Goal: Information Seeking & Learning: Learn about a topic

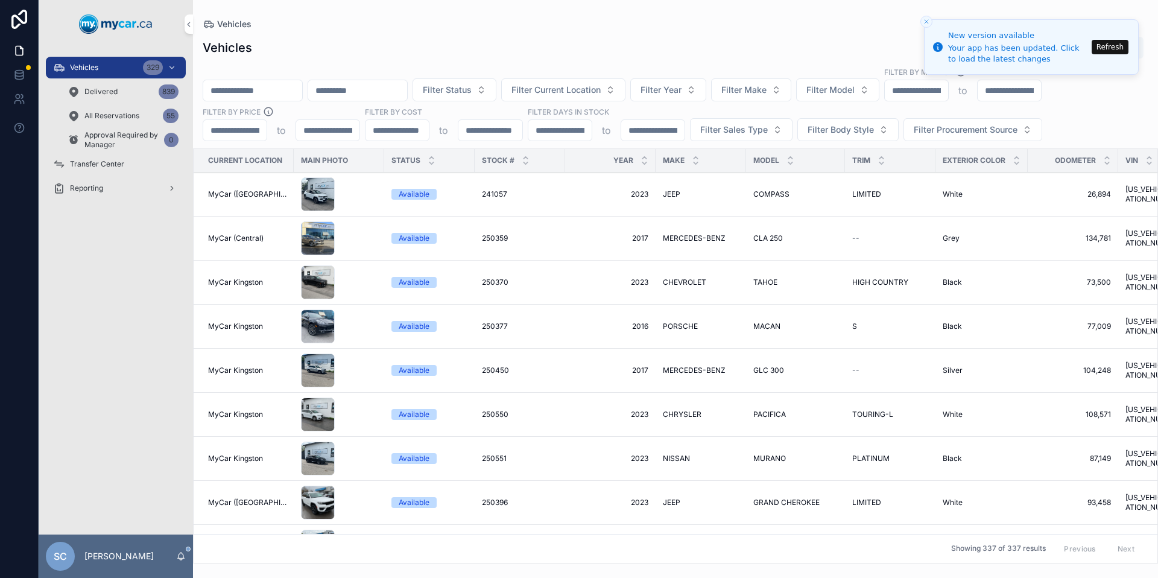
click at [99, 69] on div "Vehicles 329" at bounding box center [115, 67] width 125 height 19
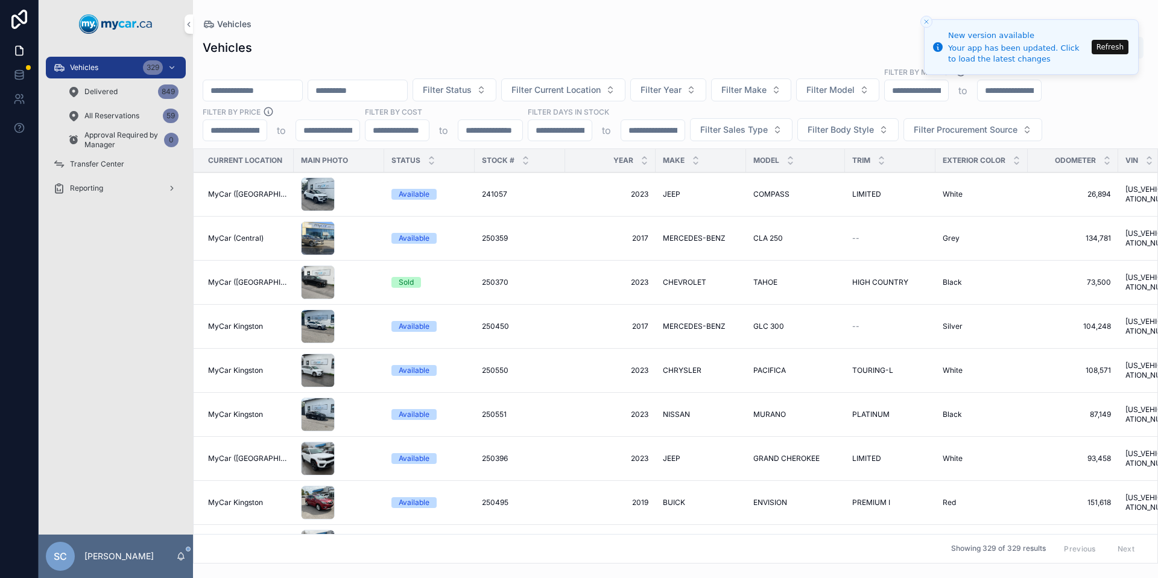
click at [1116, 44] on button "Refresh" at bounding box center [1109, 47] width 37 height 14
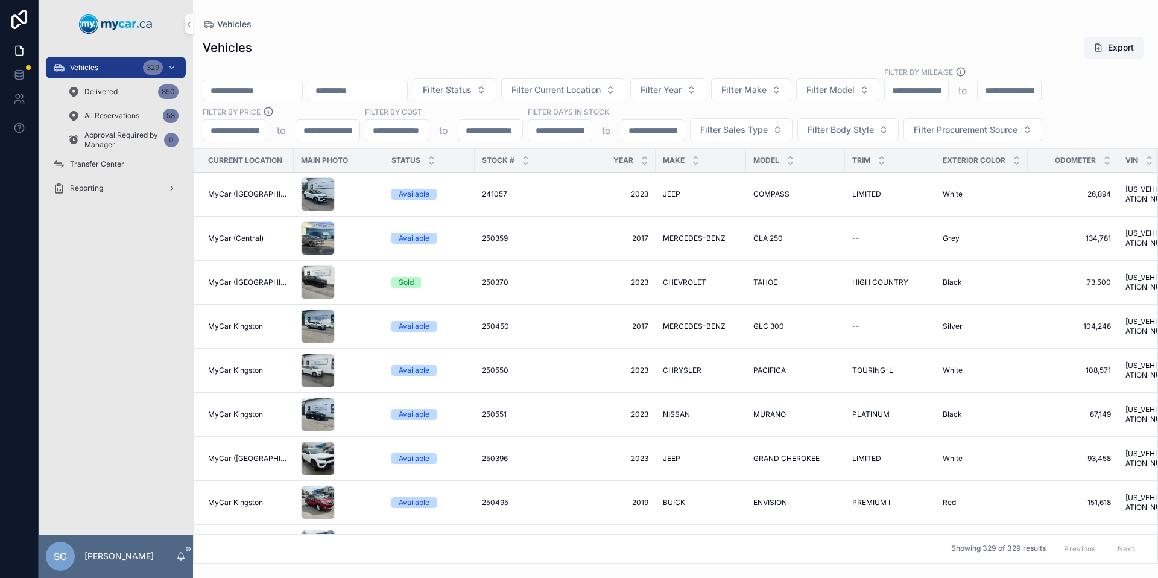
click at [777, 125] on button "Filter Sales Type" at bounding box center [741, 129] width 102 height 23
click at [79, 61] on div "Vehicles 329" at bounding box center [115, 67] width 125 height 19
click at [748, 132] on span "Filter Sales Type" at bounding box center [734, 130] width 68 height 12
click at [711, 178] on div "Wholesale" at bounding box center [741, 178] width 168 height 19
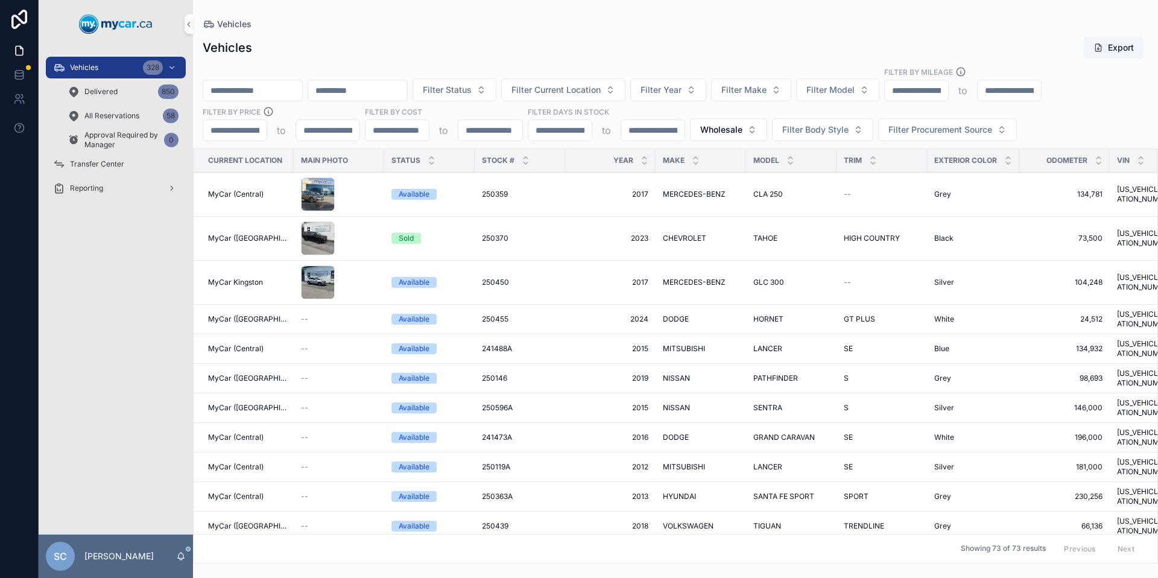
click at [600, 84] on span "Filter Current Location" at bounding box center [555, 90] width 89 height 12
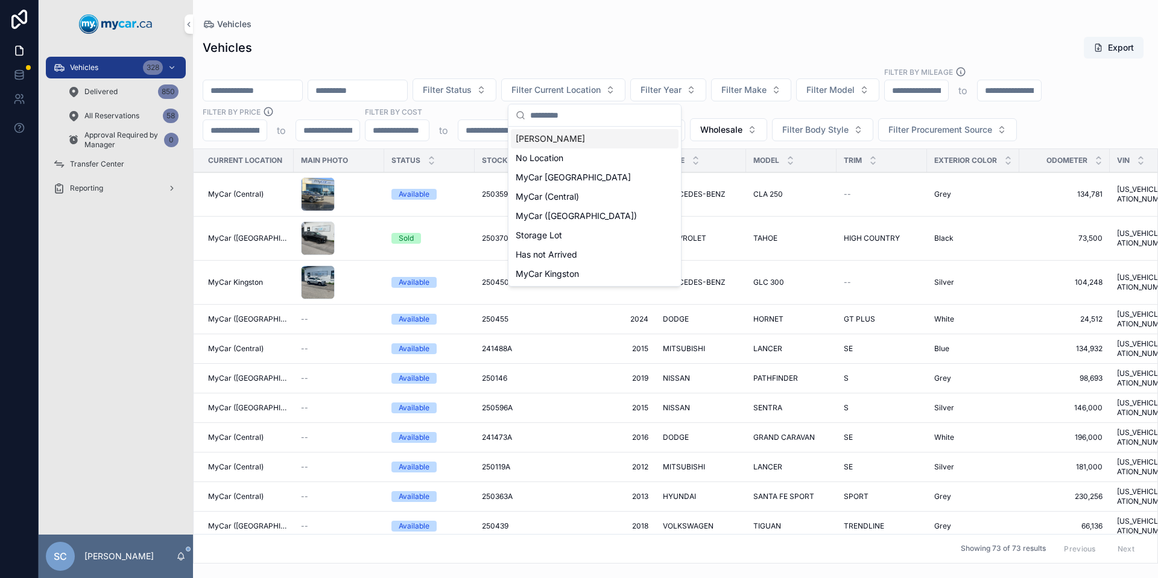
click at [711, 43] on div "Vehicles Export" at bounding box center [675, 47] width 945 height 23
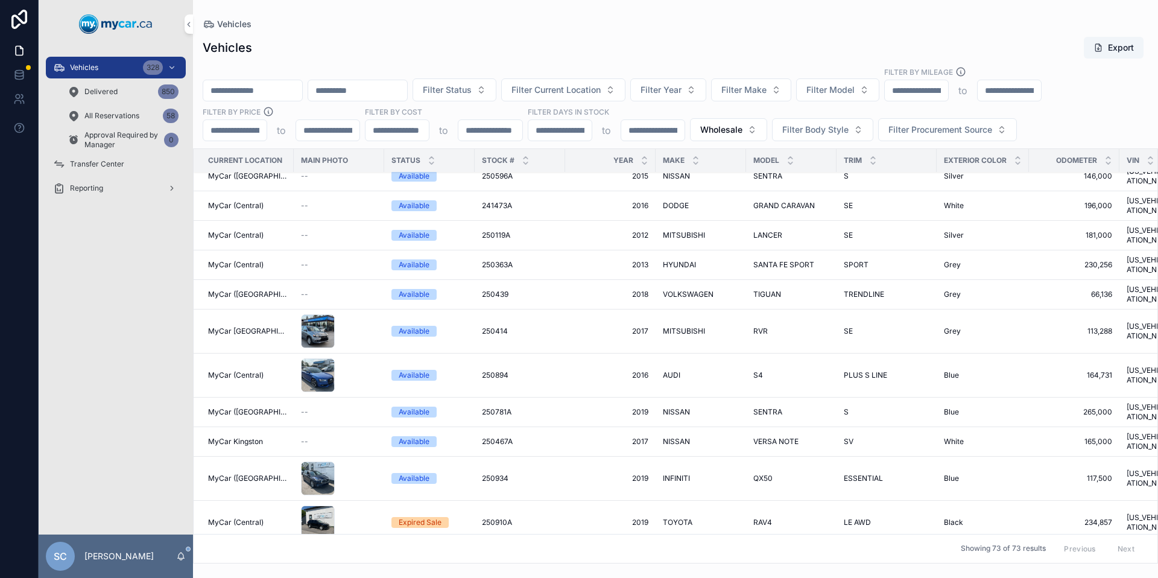
scroll to position [228, 0]
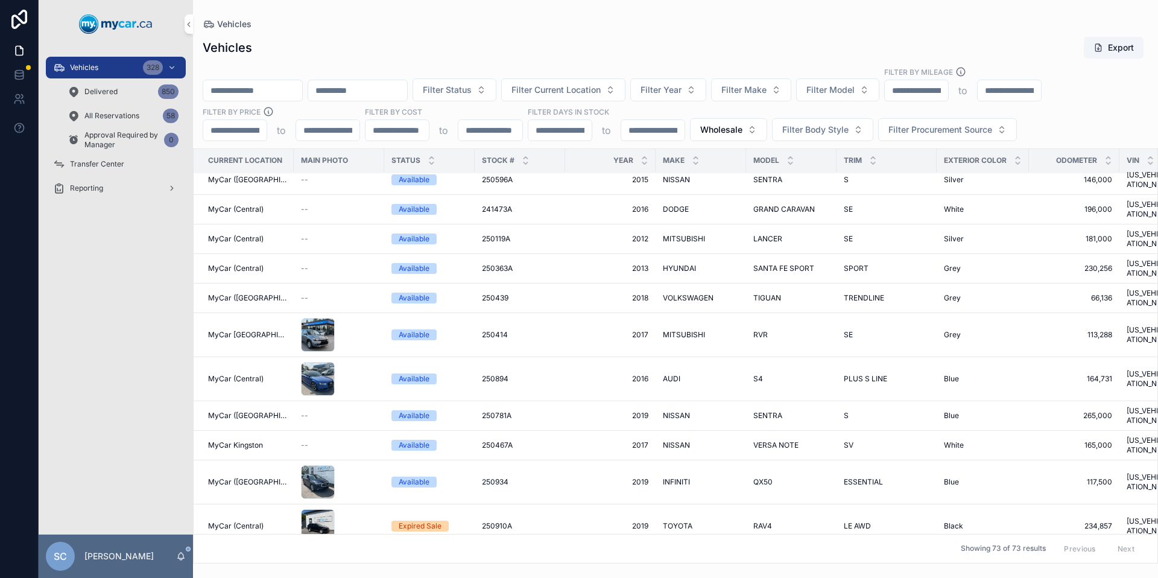
click at [487, 293] on span "250439" at bounding box center [495, 298] width 27 height 10
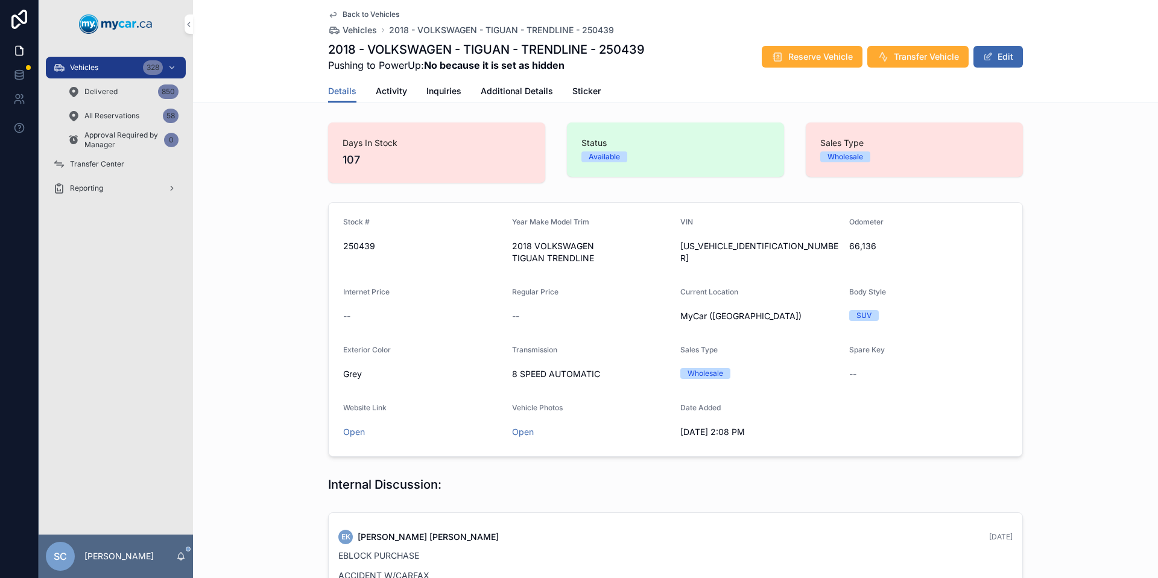
click at [366, 14] on span "Back to Vehicles" at bounding box center [370, 15] width 57 height 10
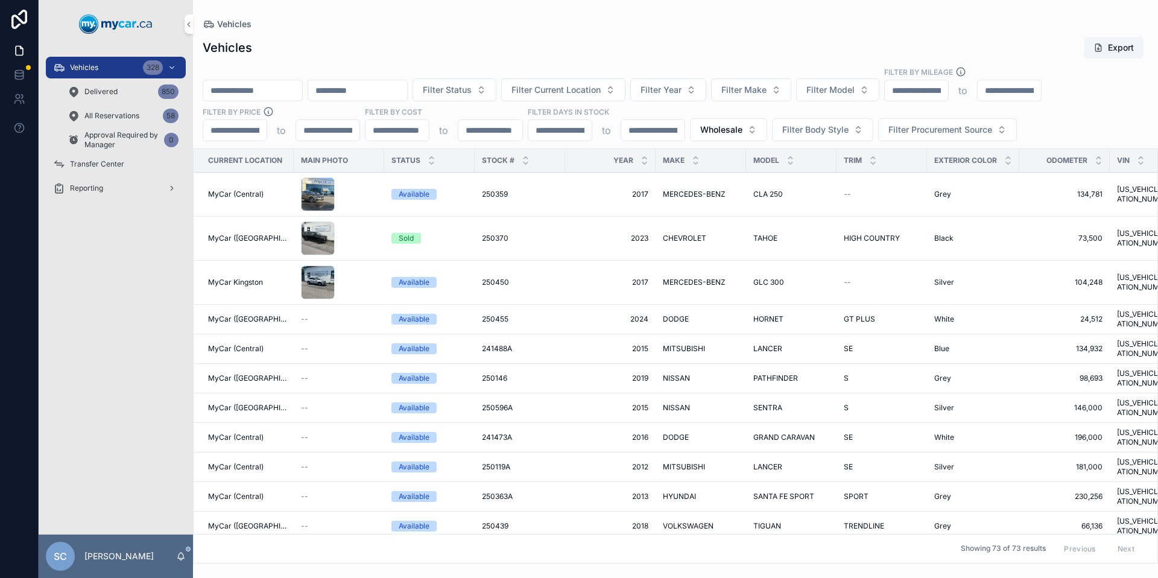
click at [748, 130] on button "Wholesale" at bounding box center [728, 129] width 77 height 23
click at [683, 215] on div "Retail" at bounding box center [728, 216] width 168 height 19
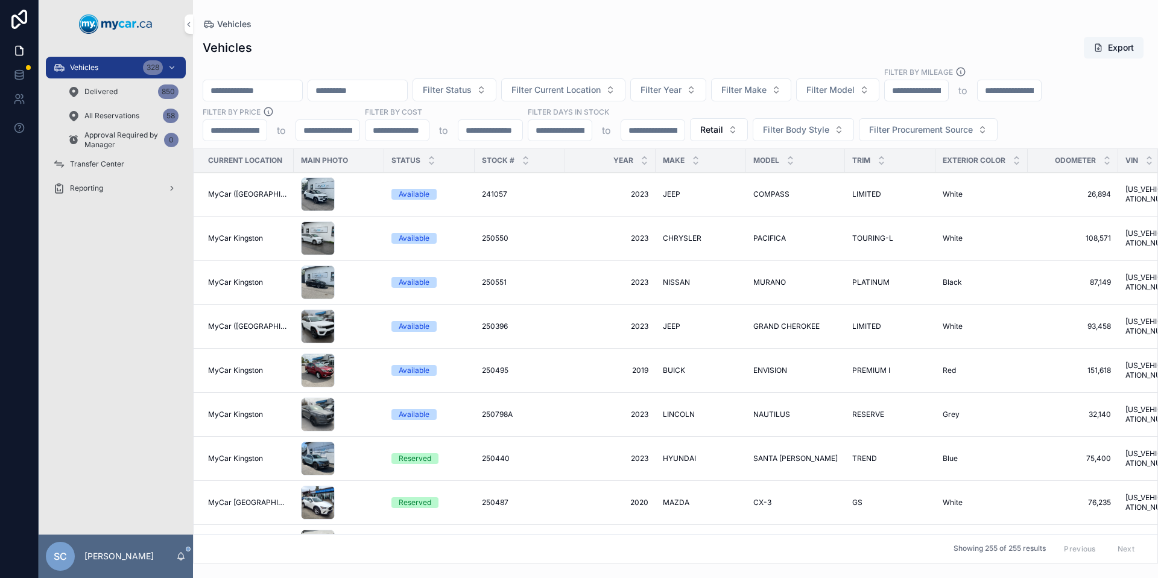
click at [766, 87] on span "Filter Make" at bounding box center [743, 90] width 45 height 12
type input "***"
click at [731, 141] on div "TESLA" at bounding box center [783, 138] width 168 height 19
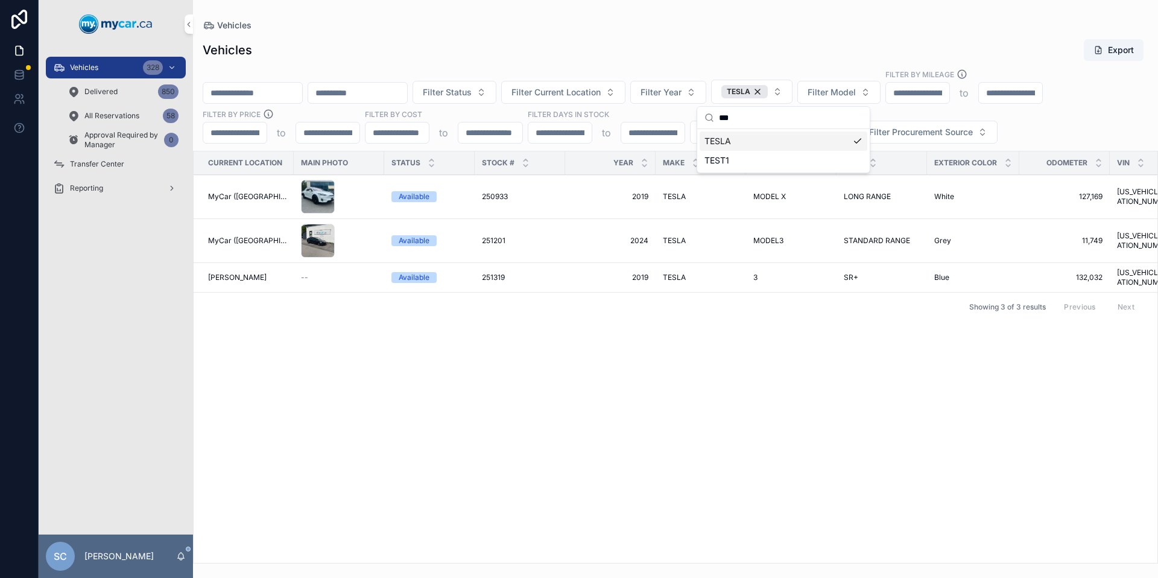
click at [485, 272] on span "251319" at bounding box center [493, 277] width 23 height 10
click at [360, 272] on div "--" at bounding box center [339, 277] width 76 height 10
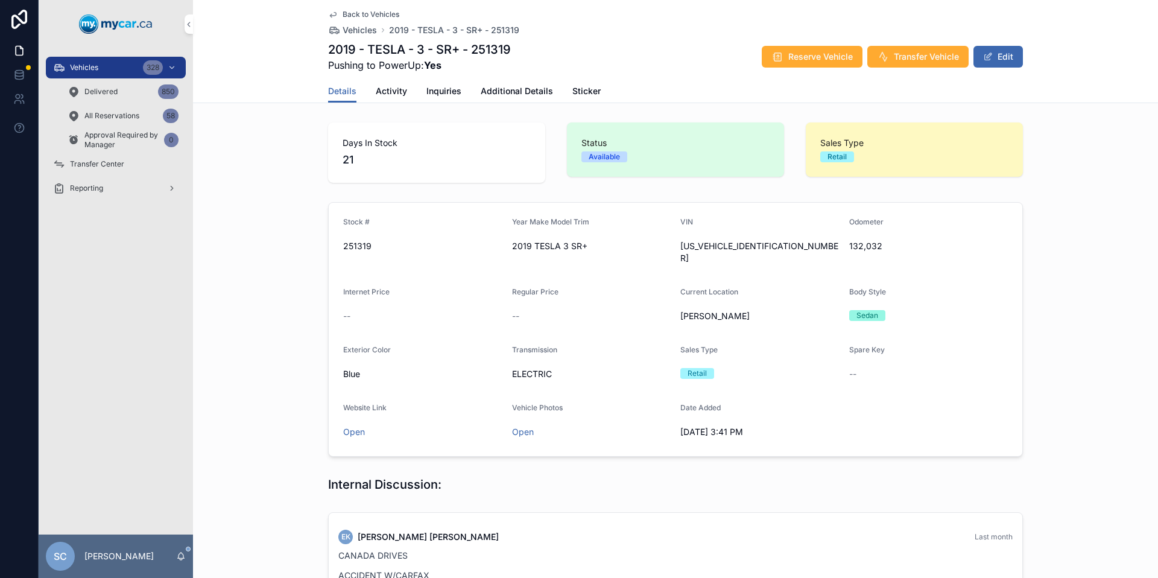
click at [350, 13] on span "Back to Vehicles" at bounding box center [370, 15] width 57 height 10
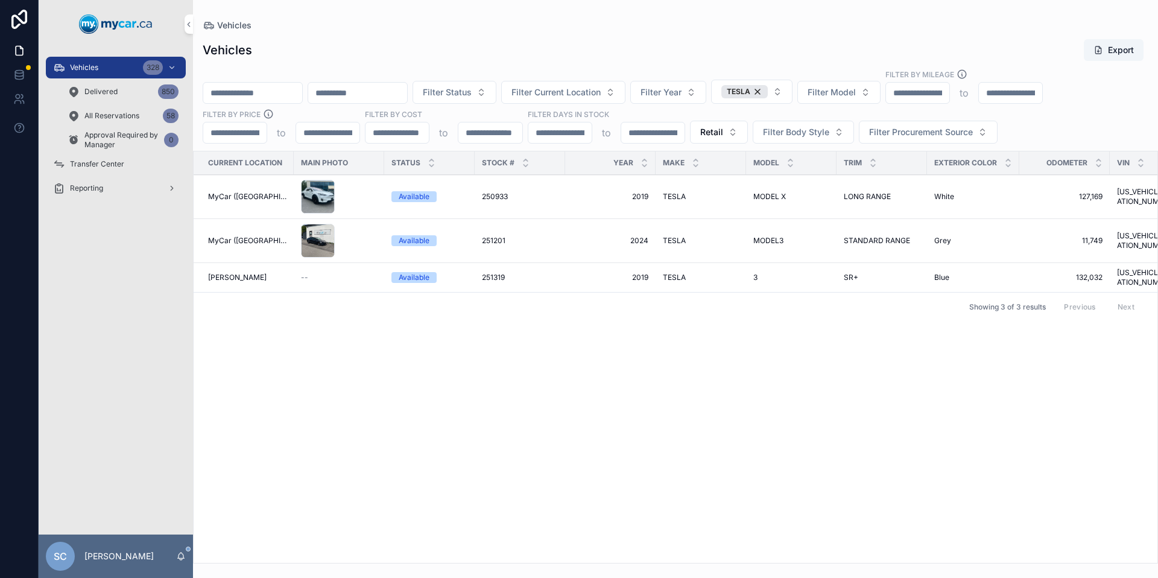
click at [348, 13] on div "Vehicles Vehicles Export Filter Status Filter Current Location Filter Year TESL…" at bounding box center [675, 281] width 965 height 563
click at [876, 243] on span "STANDARD RANGE" at bounding box center [876, 241] width 66 height 10
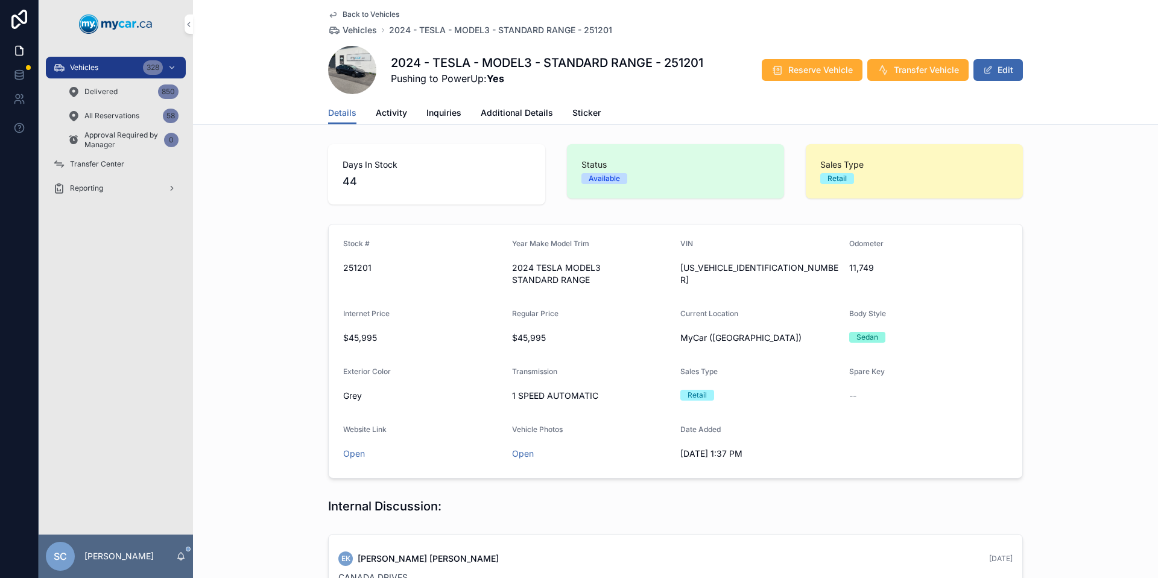
click at [732, 269] on span "[US_VEHICLE_IDENTIFICATION_NUMBER]" at bounding box center [759, 274] width 159 height 24
copy span "[US_VEHICLE_IDENTIFICATION_NUMBER]"
click at [359, 16] on span "Back to Vehicles" at bounding box center [370, 15] width 57 height 10
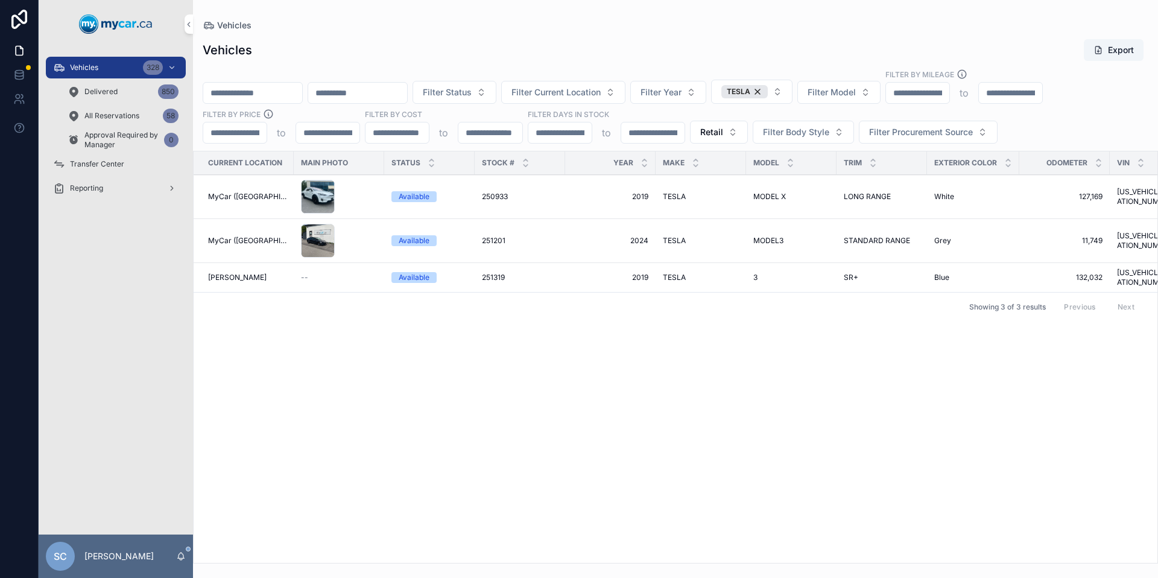
click at [792, 90] on button "TESLA" at bounding box center [751, 92] width 81 height 24
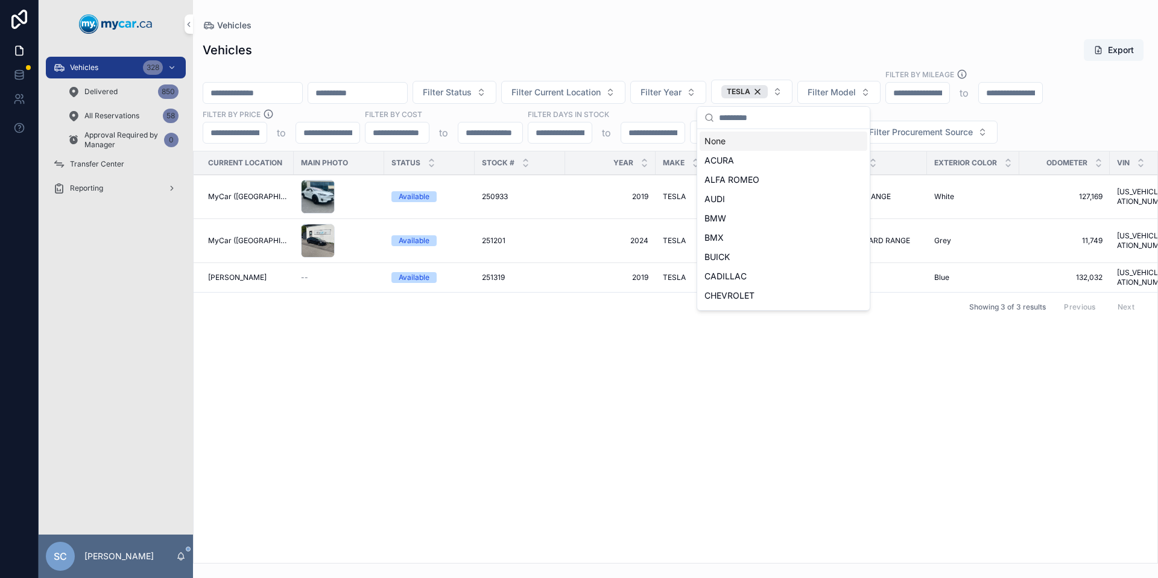
click at [722, 147] on div "None" at bounding box center [783, 140] width 168 height 19
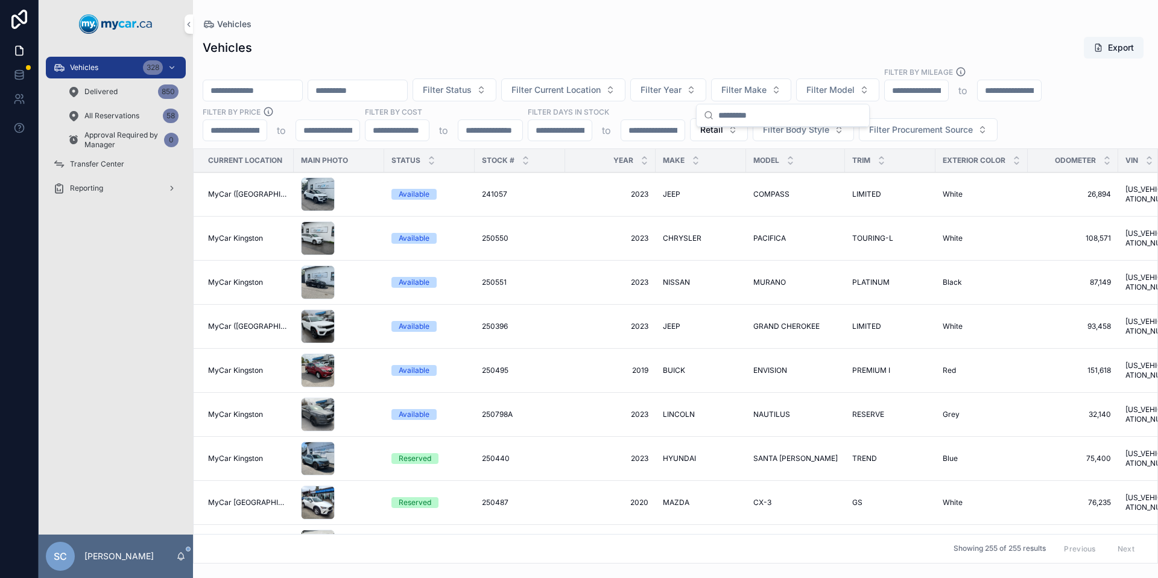
click at [625, 95] on button "Filter Current Location" at bounding box center [563, 89] width 124 height 23
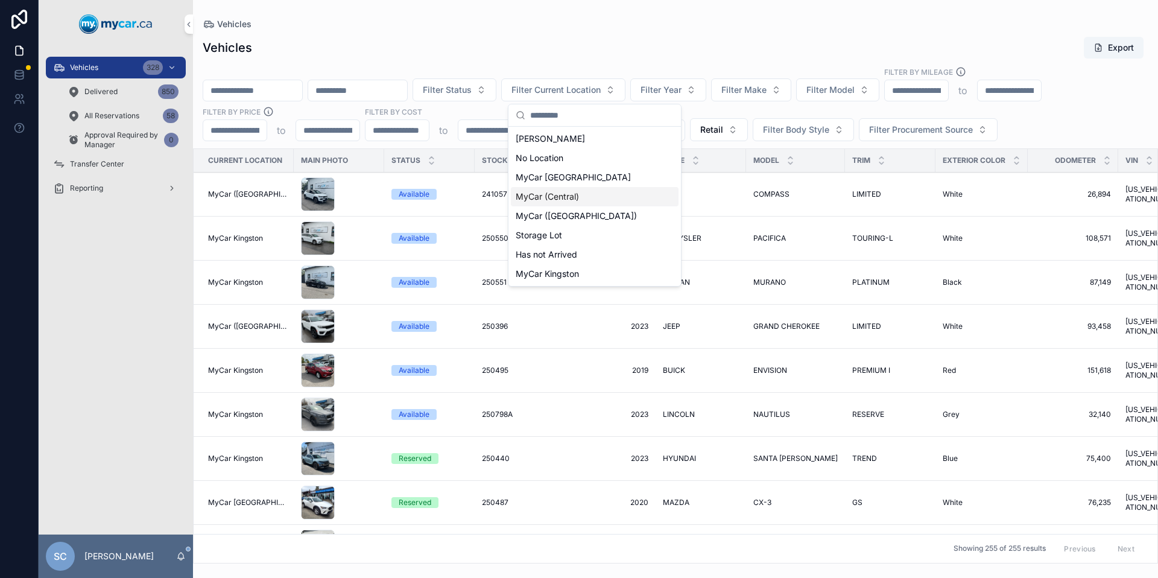
click at [571, 197] on span "MyCar (Central)" at bounding box center [546, 197] width 63 height 12
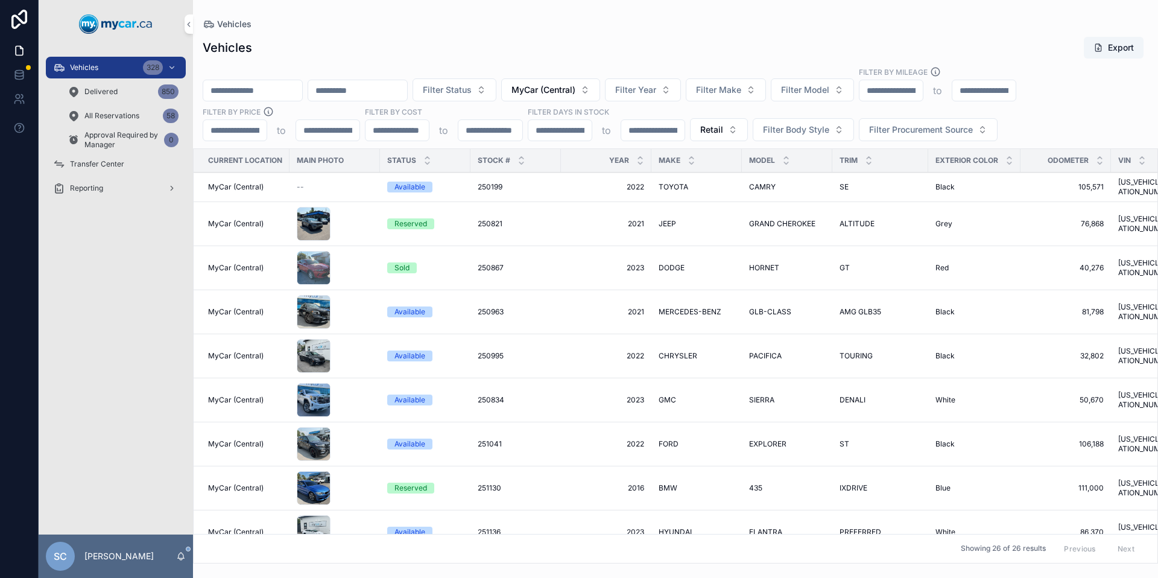
click at [496, 92] on button "Filter Status" at bounding box center [454, 89] width 84 height 23
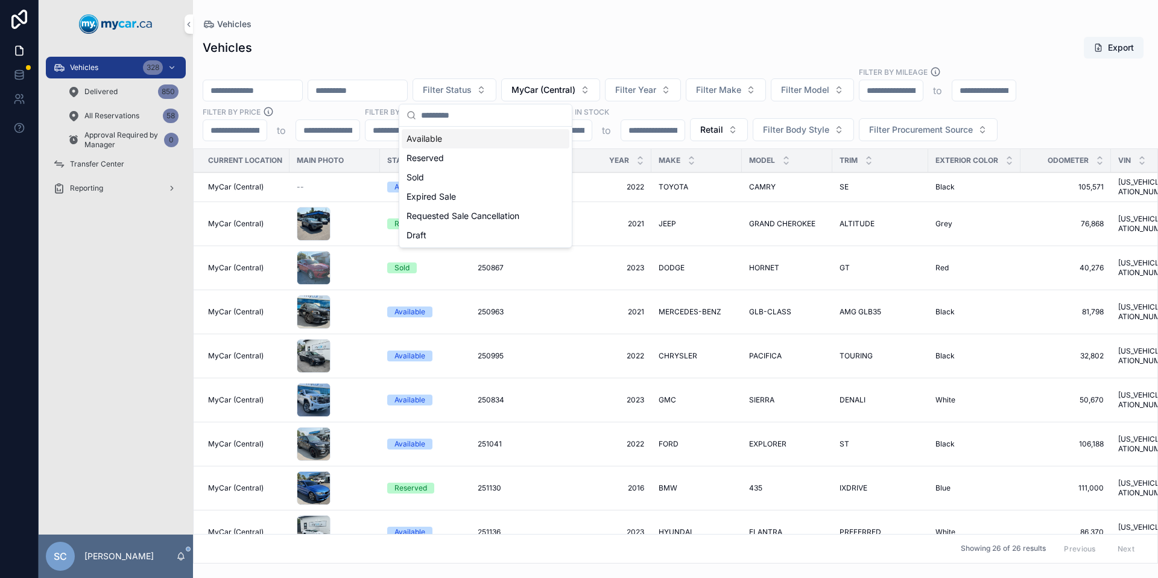
click at [449, 139] on div "Available" at bounding box center [486, 138] width 168 height 19
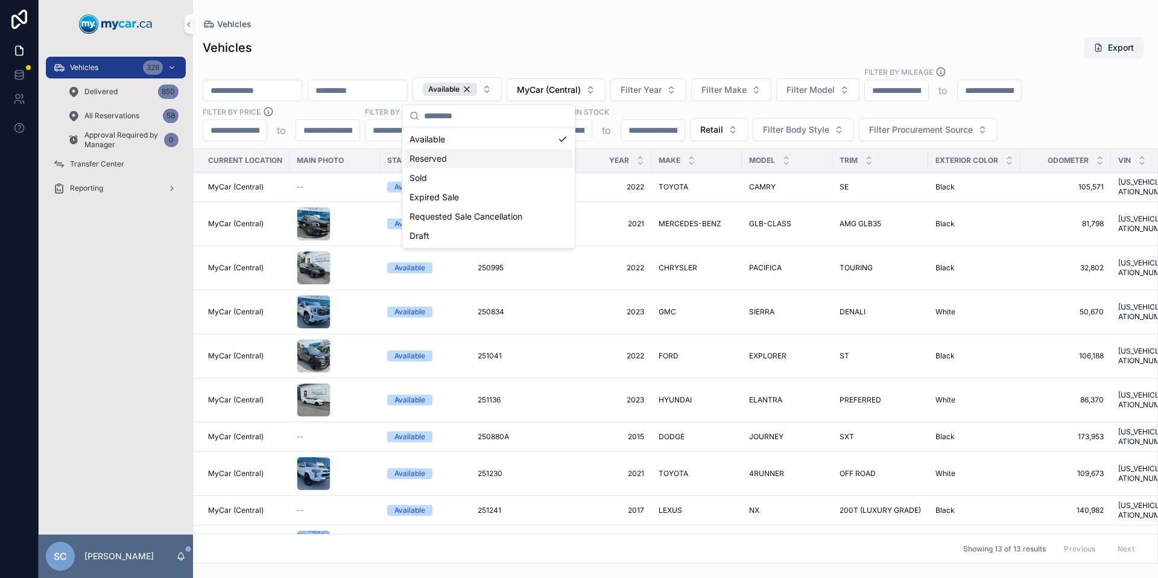
click at [466, 159] on div "Reserved" at bounding box center [489, 158] width 168 height 19
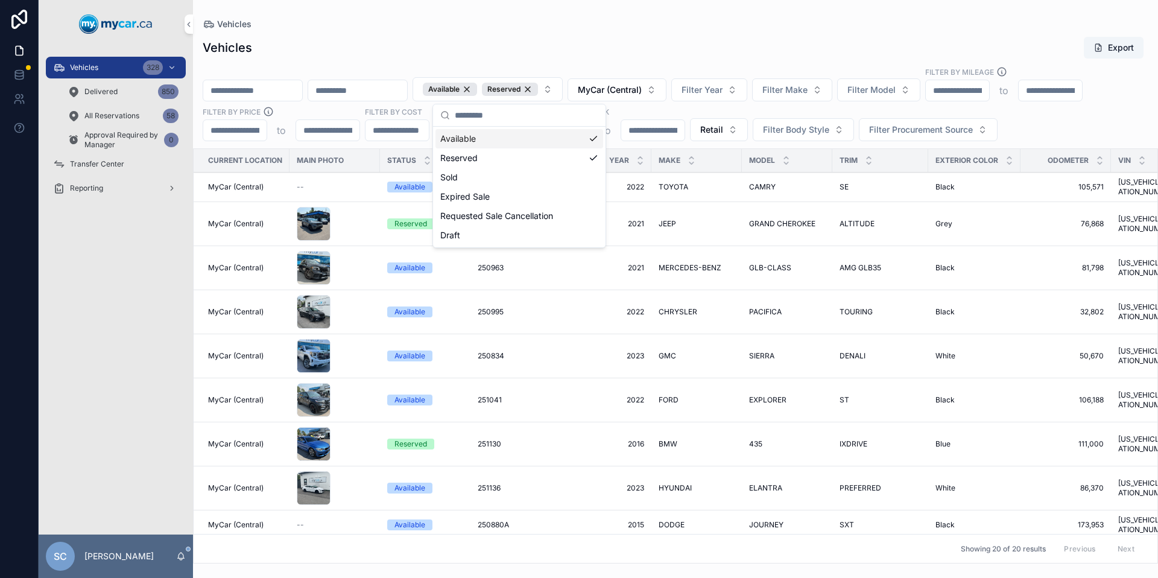
click at [575, 136] on div "Available" at bounding box center [519, 138] width 168 height 19
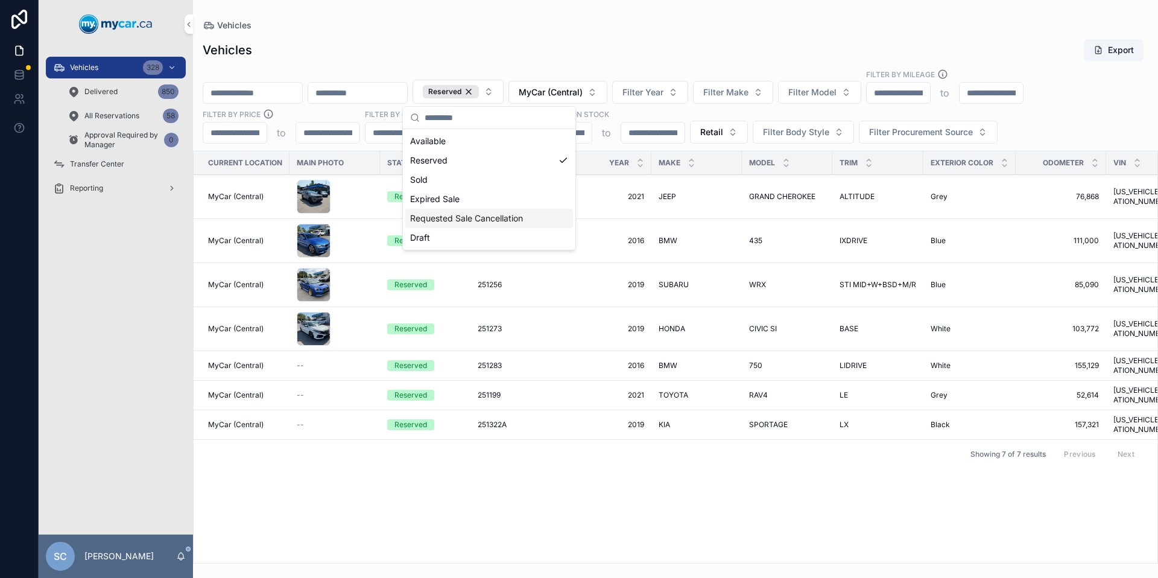
click at [637, 39] on div "Vehicles Export" at bounding box center [675, 50] width 945 height 23
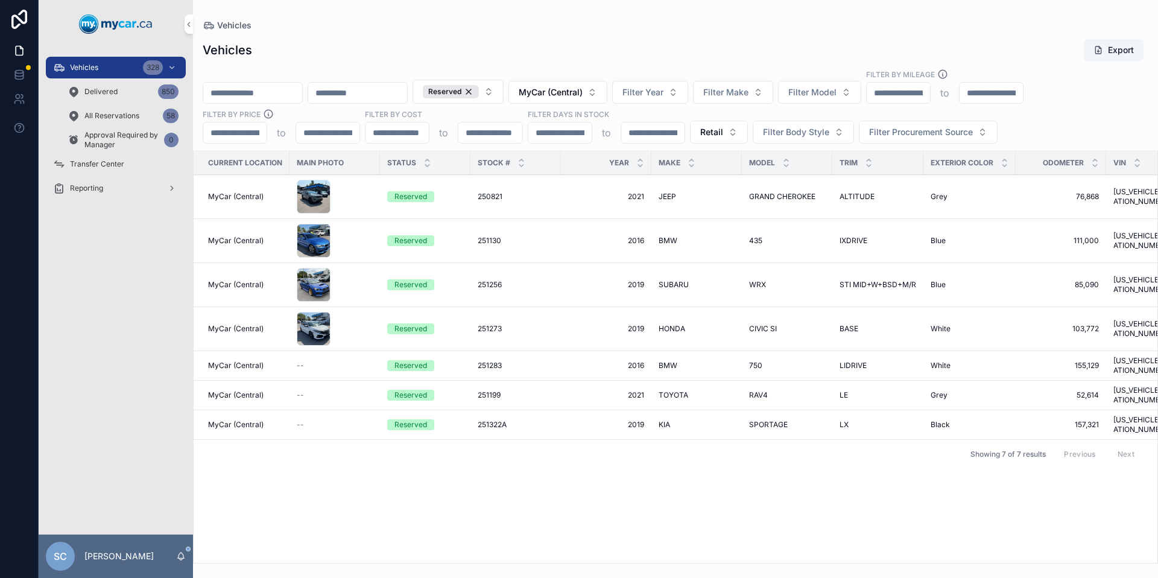
click at [503, 88] on button "Reserved" at bounding box center [457, 92] width 91 height 24
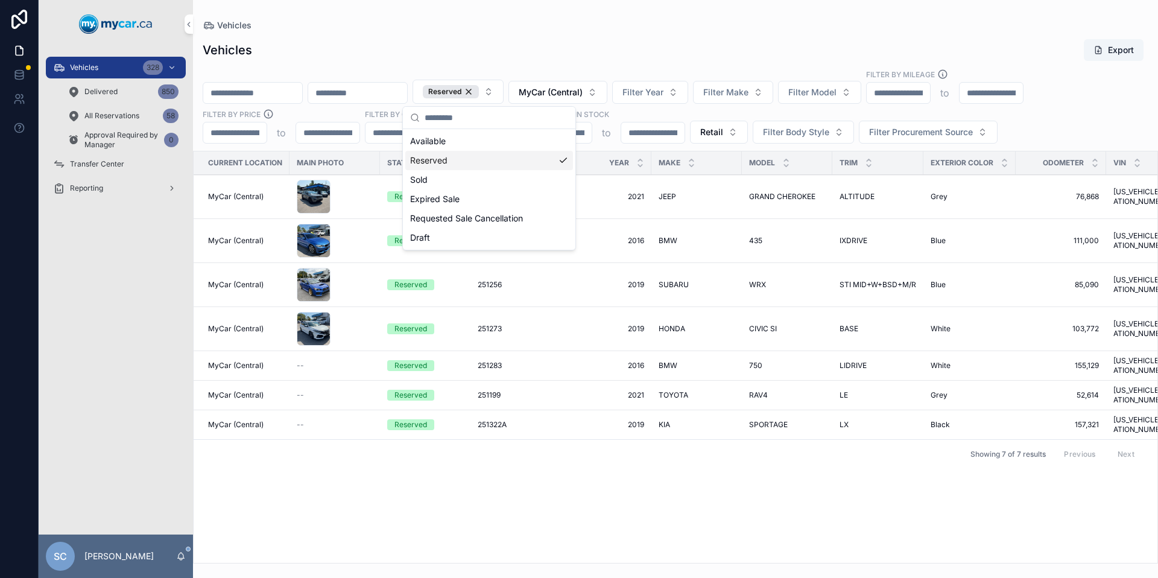
click at [435, 165] on div "Reserved" at bounding box center [489, 160] width 168 height 19
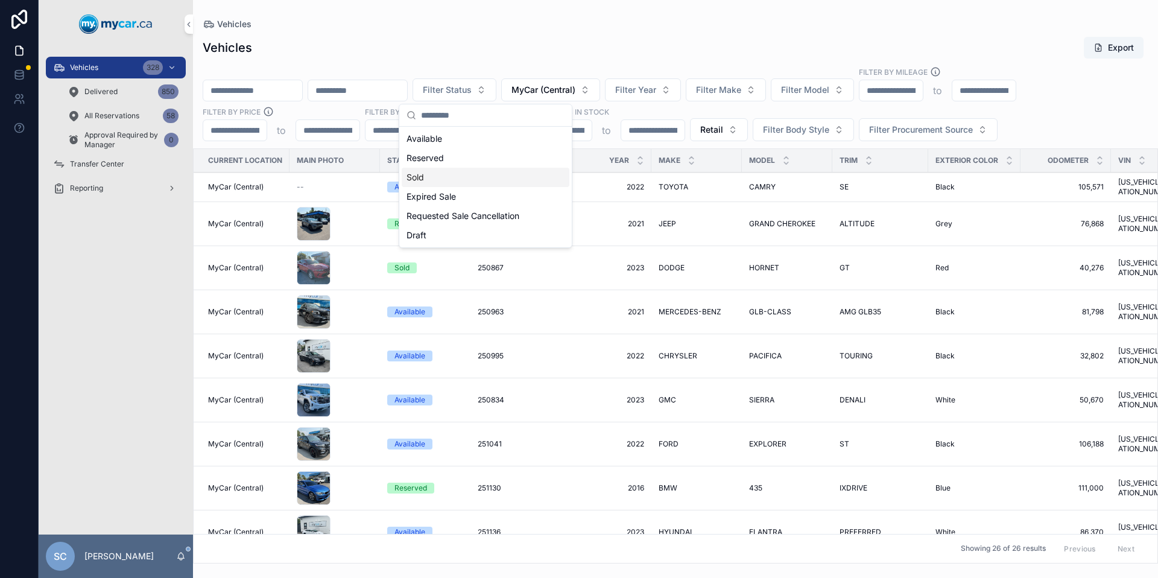
click at [431, 177] on div "Sold" at bounding box center [486, 177] width 168 height 19
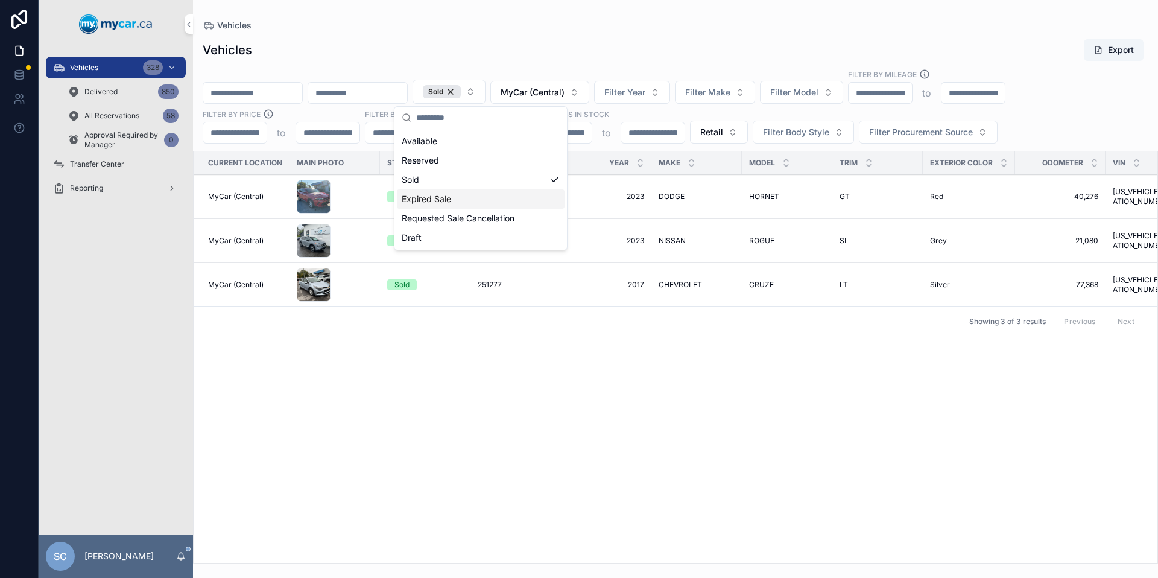
click at [437, 197] on div "Expired Sale" at bounding box center [481, 198] width 168 height 19
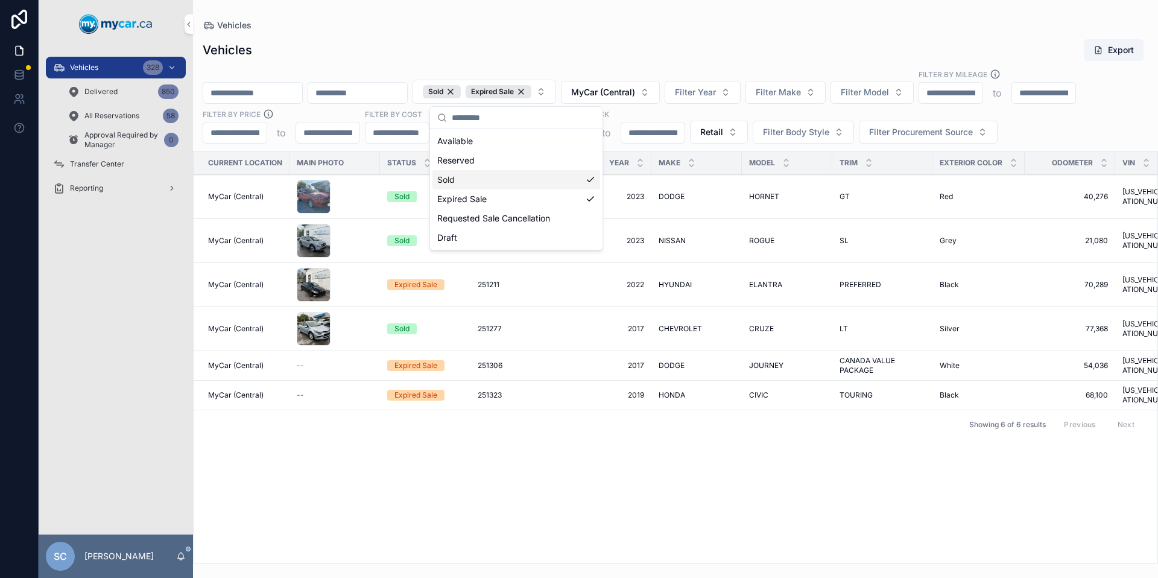
click at [554, 180] on div "Sold" at bounding box center [516, 179] width 168 height 19
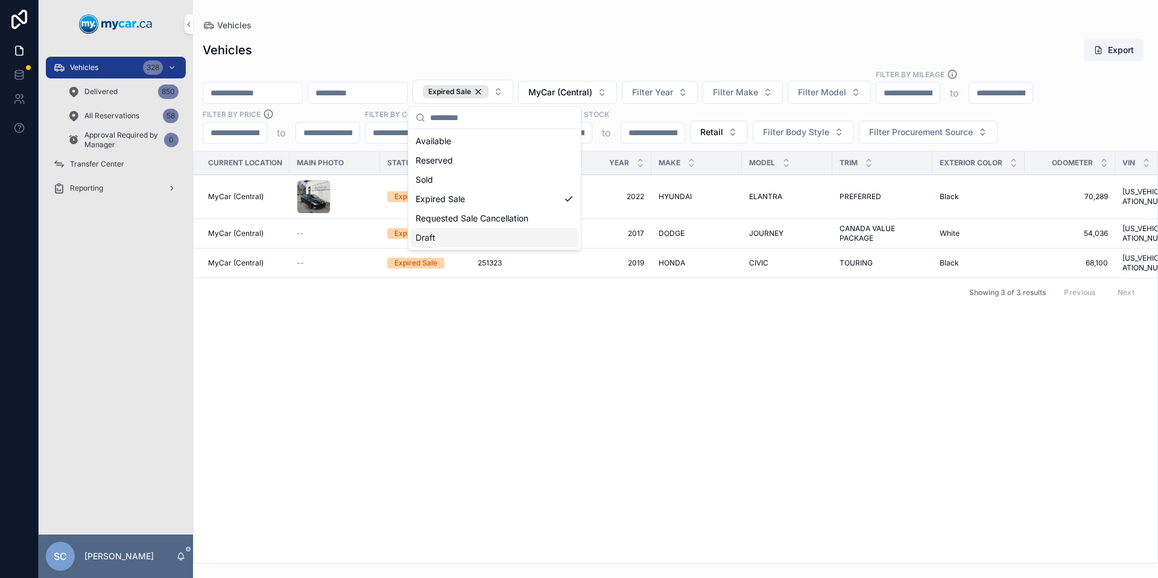
click at [642, 421] on div "Current Location Main Photo Status Stock # Year Make Model Trim Exterior Color …" at bounding box center [675, 356] width 963 height 411
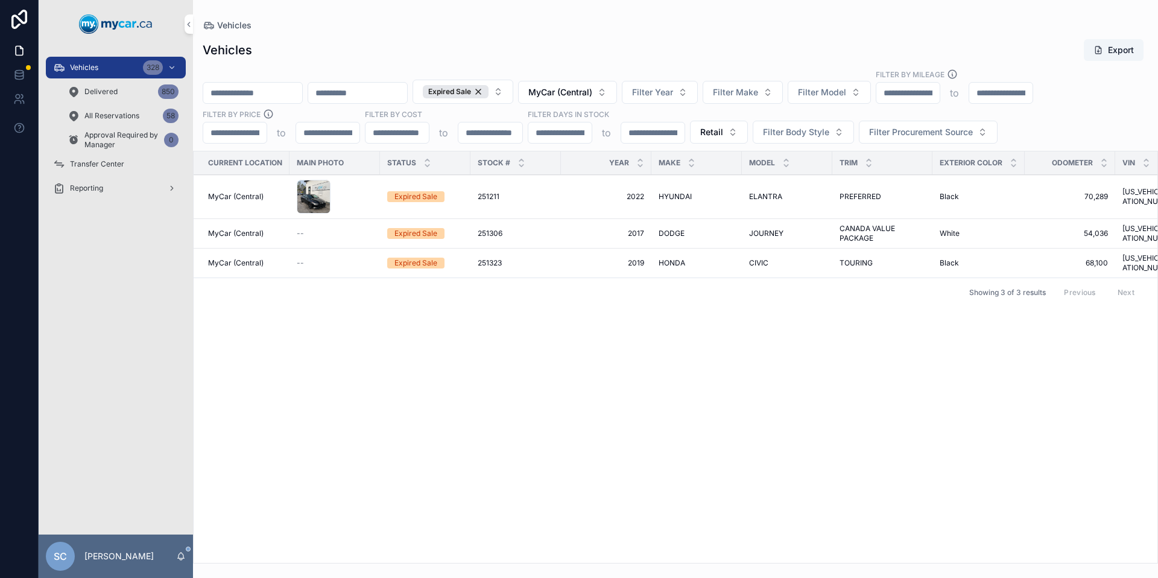
click at [424, 257] on div "Expired Sale" at bounding box center [415, 262] width 43 height 11
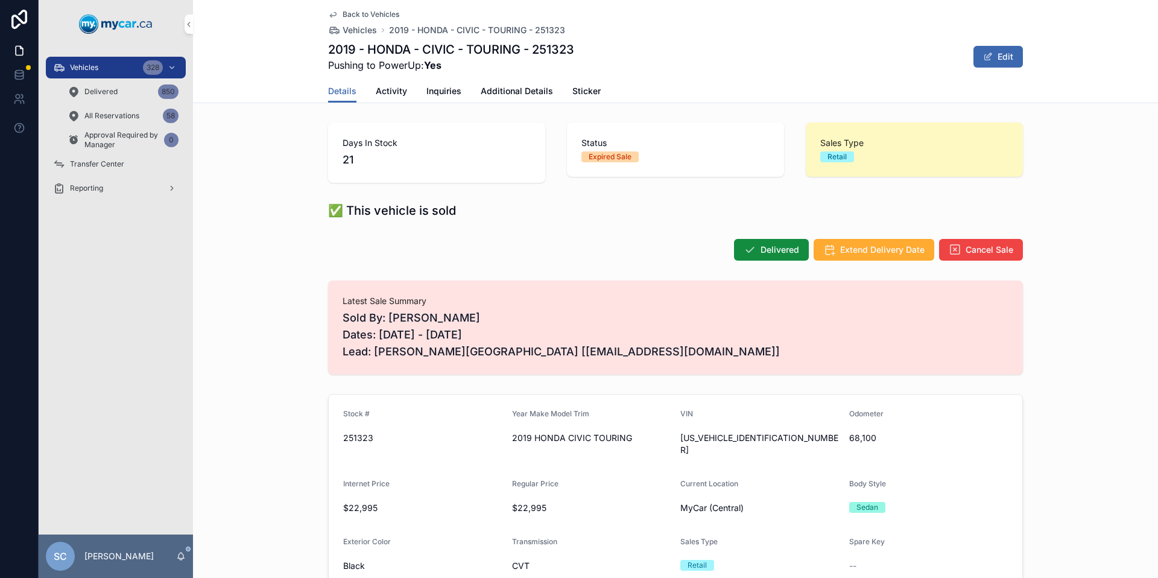
click at [109, 63] on div "Vehicles 328" at bounding box center [115, 67] width 125 height 19
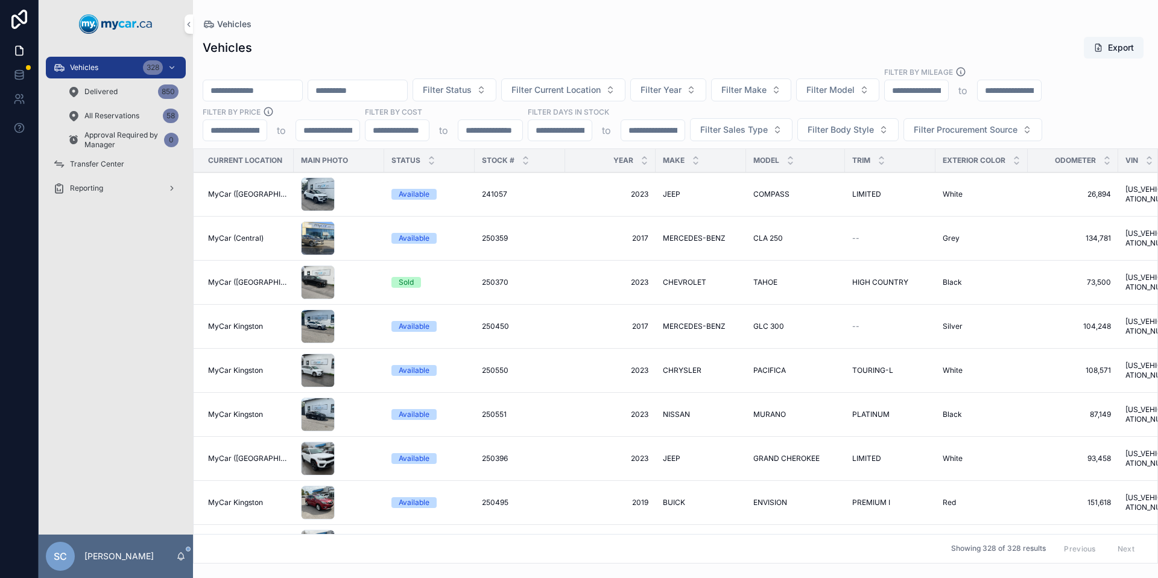
paste input "**********"
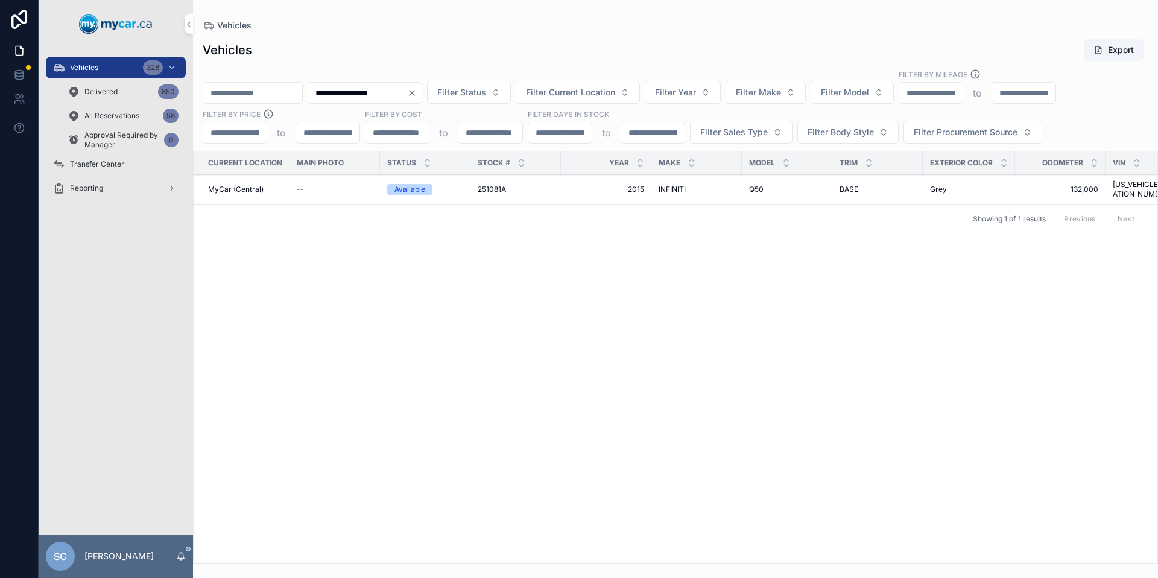
type input "**********"
click at [538, 185] on div "251081A 251081A" at bounding box center [515, 189] width 76 height 10
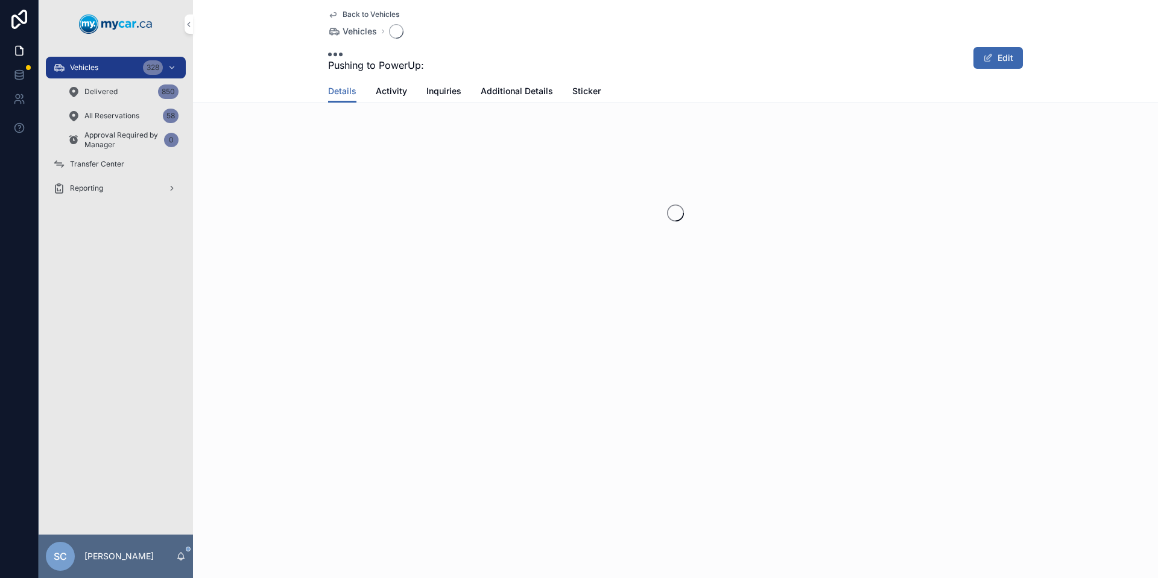
click at [538, 185] on div "scrollable content" at bounding box center [675, 213] width 965 height 191
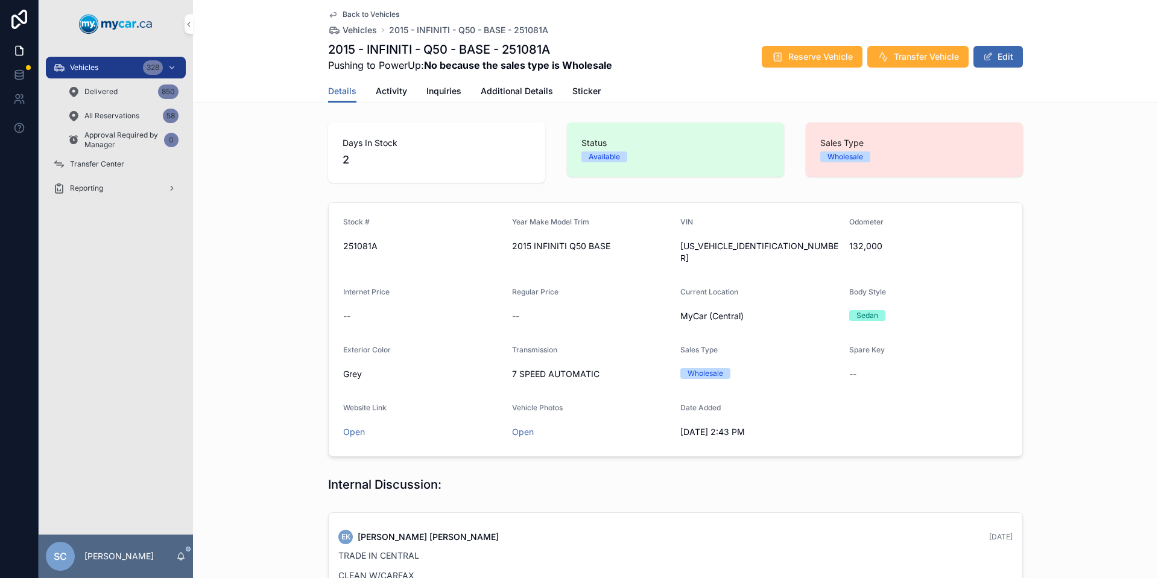
scroll to position [245, 0]
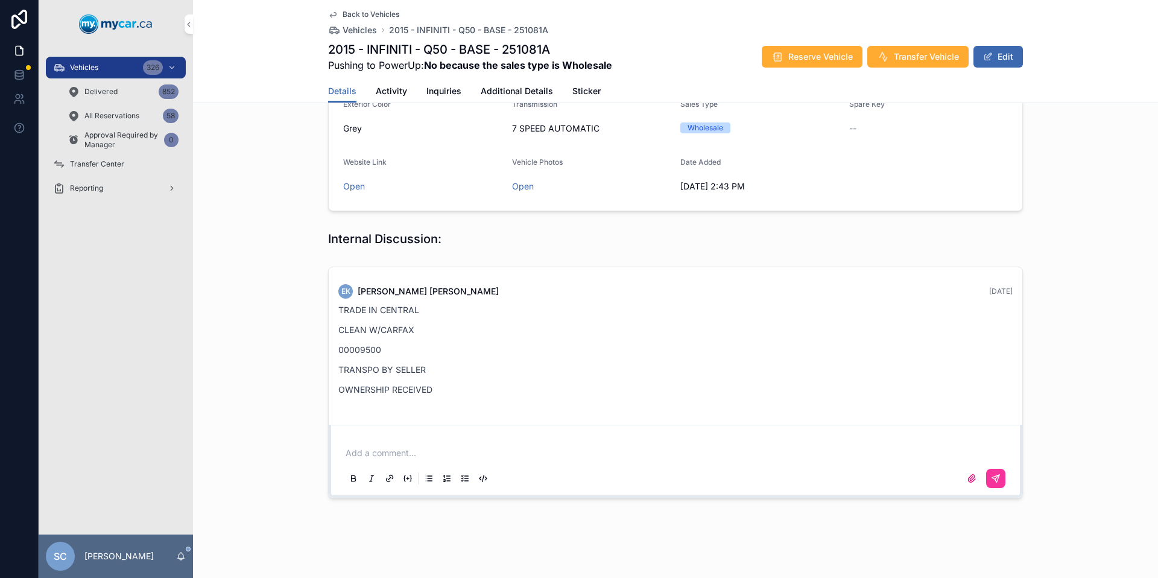
click at [74, 65] on span "Vehicles" at bounding box center [84, 68] width 28 height 10
